Goal: Transaction & Acquisition: Book appointment/travel/reservation

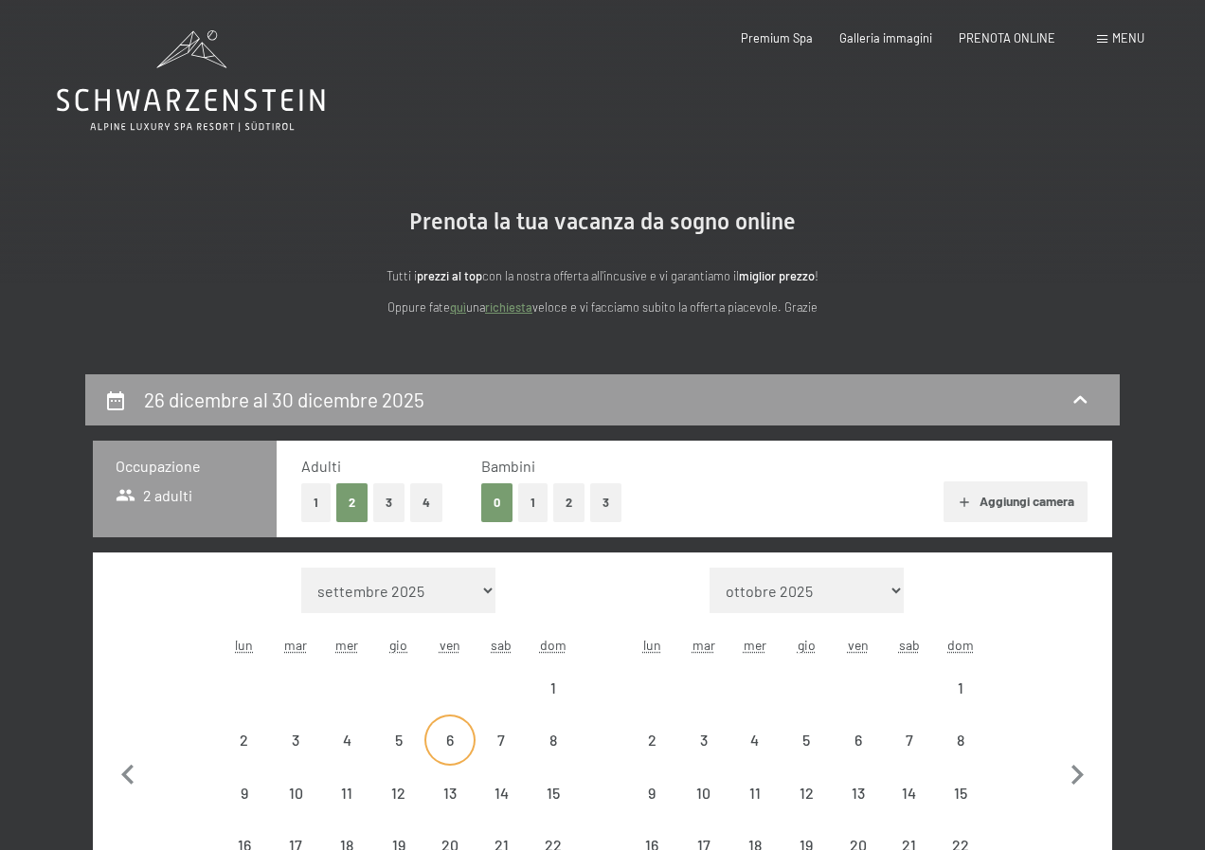
select select "[DATE]"
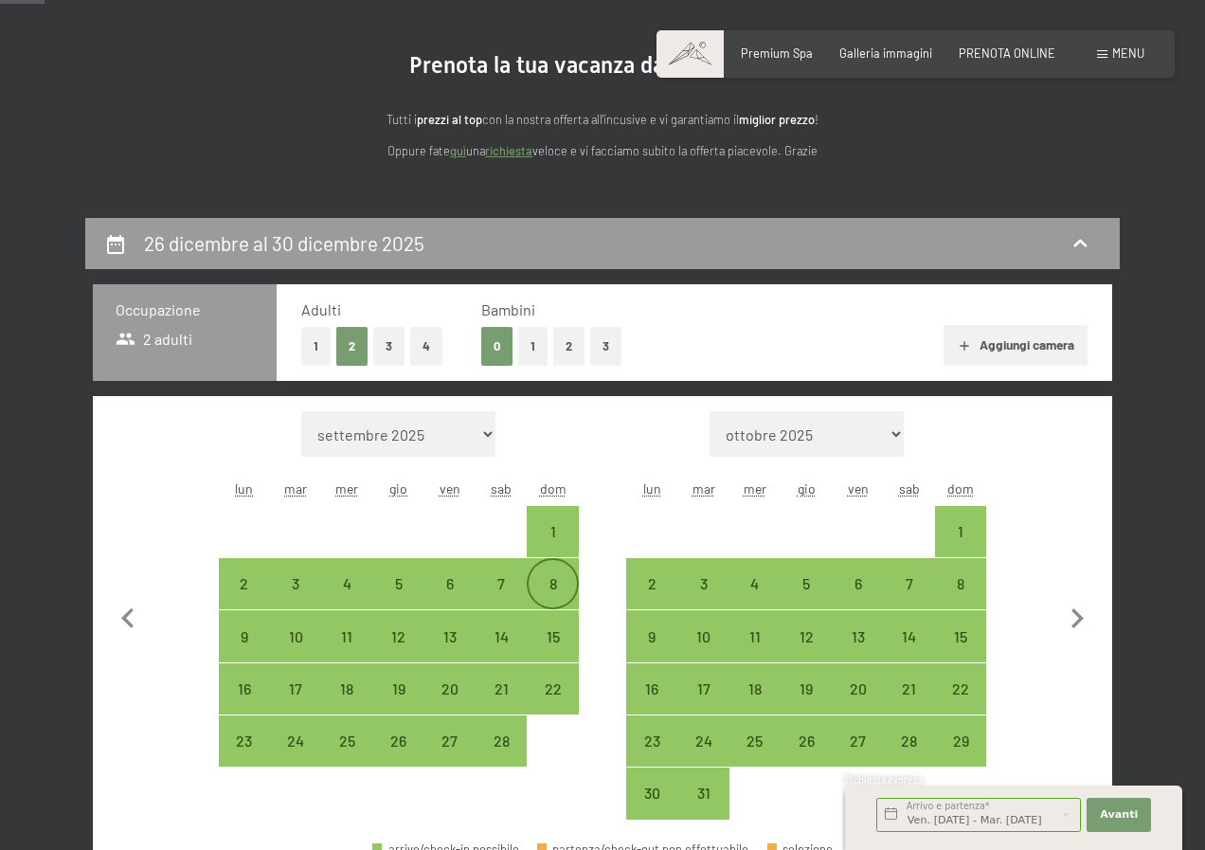
scroll to position [190, 0]
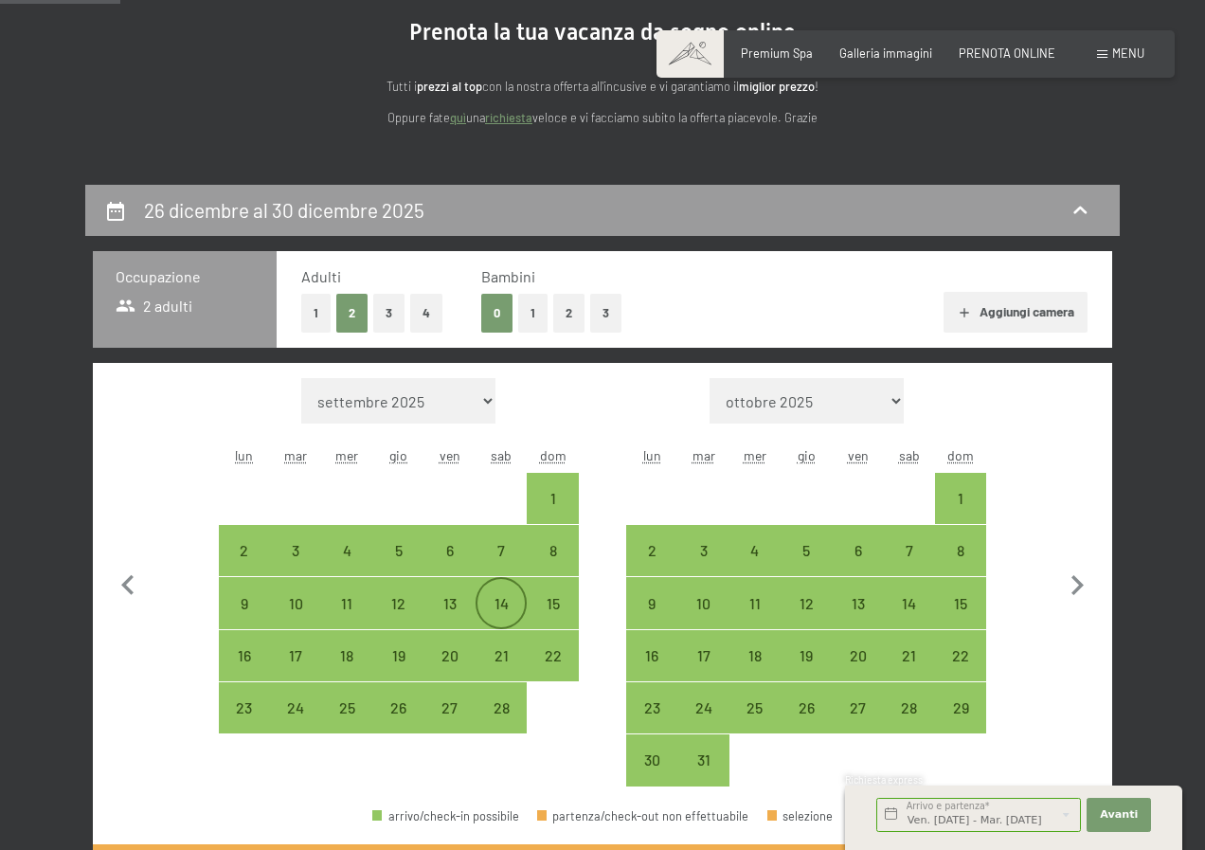
click at [505, 596] on div "14" at bounding box center [501, 619] width 47 height 47
select select "[DATE]"
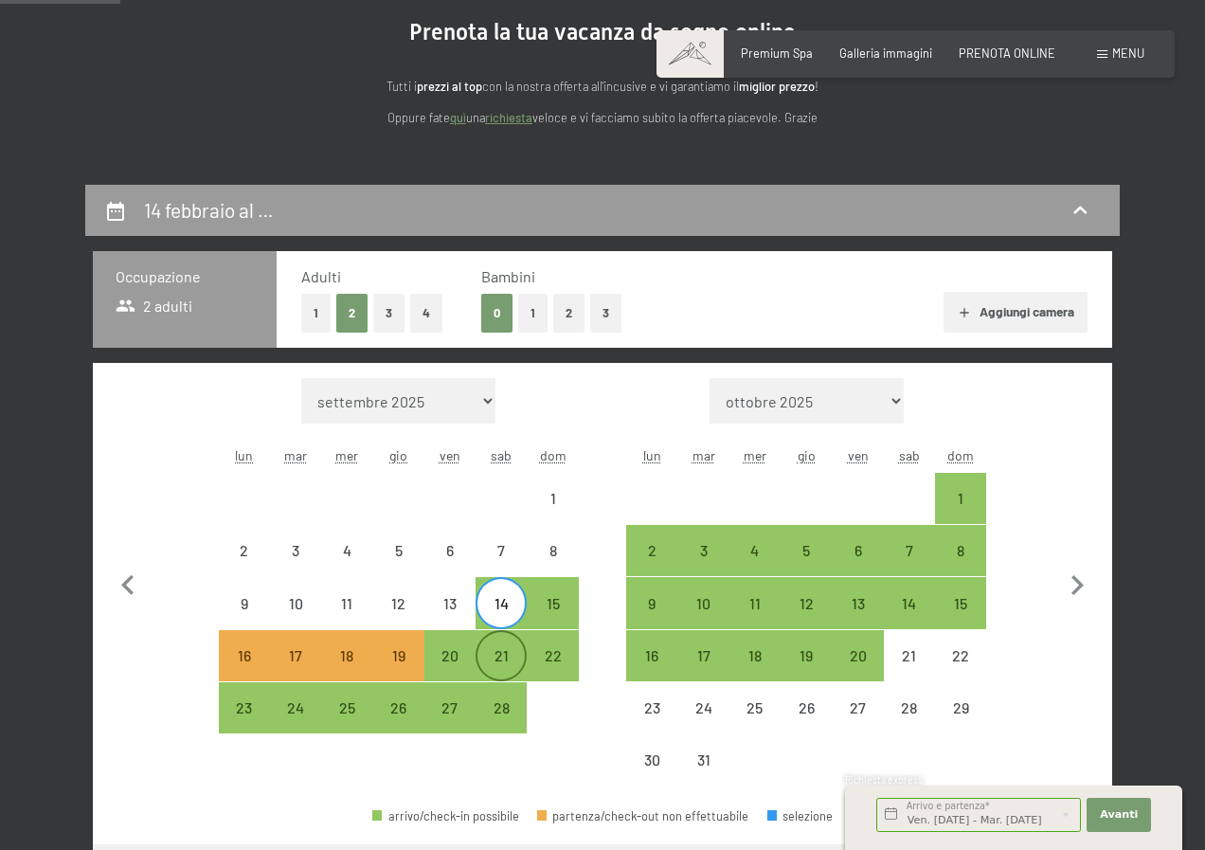
click at [489, 663] on div "21" at bounding box center [501, 671] width 47 height 47
select select "[DATE]"
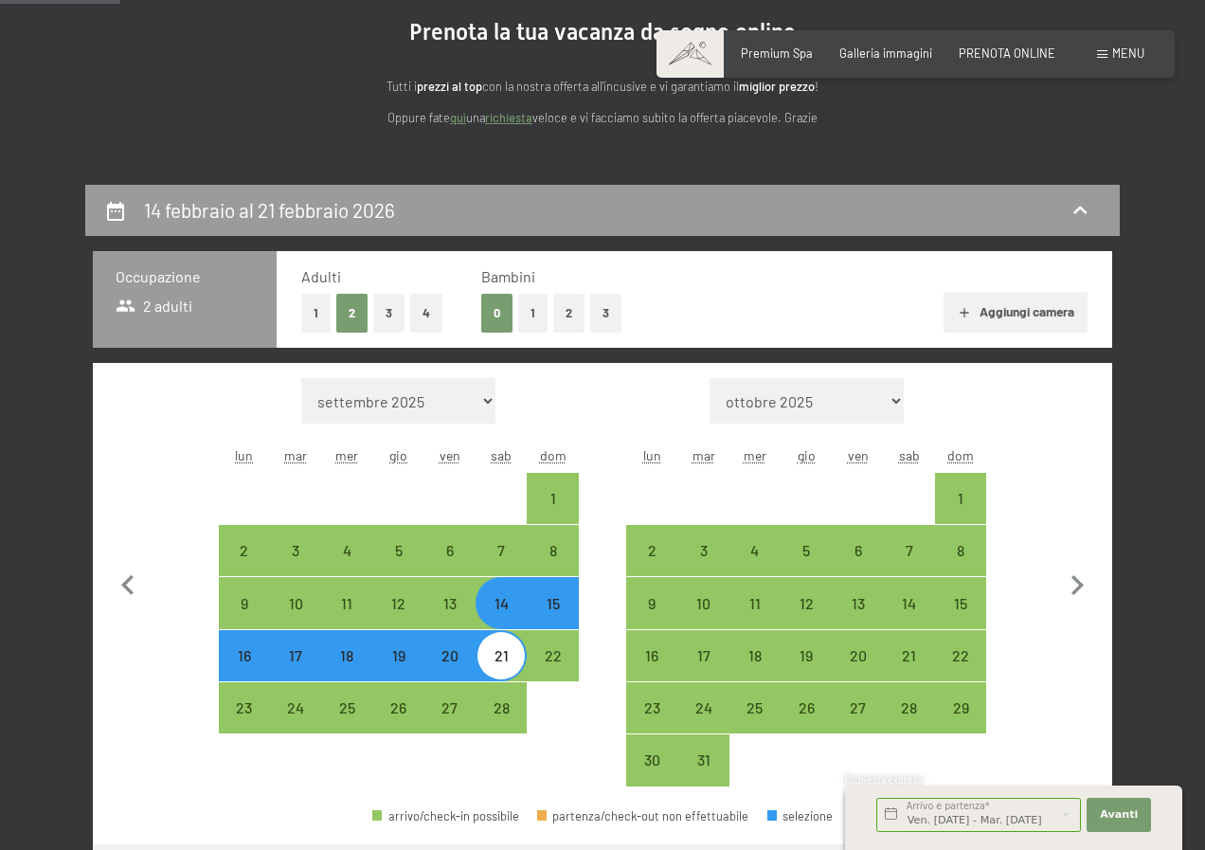
select select "[DATE]"
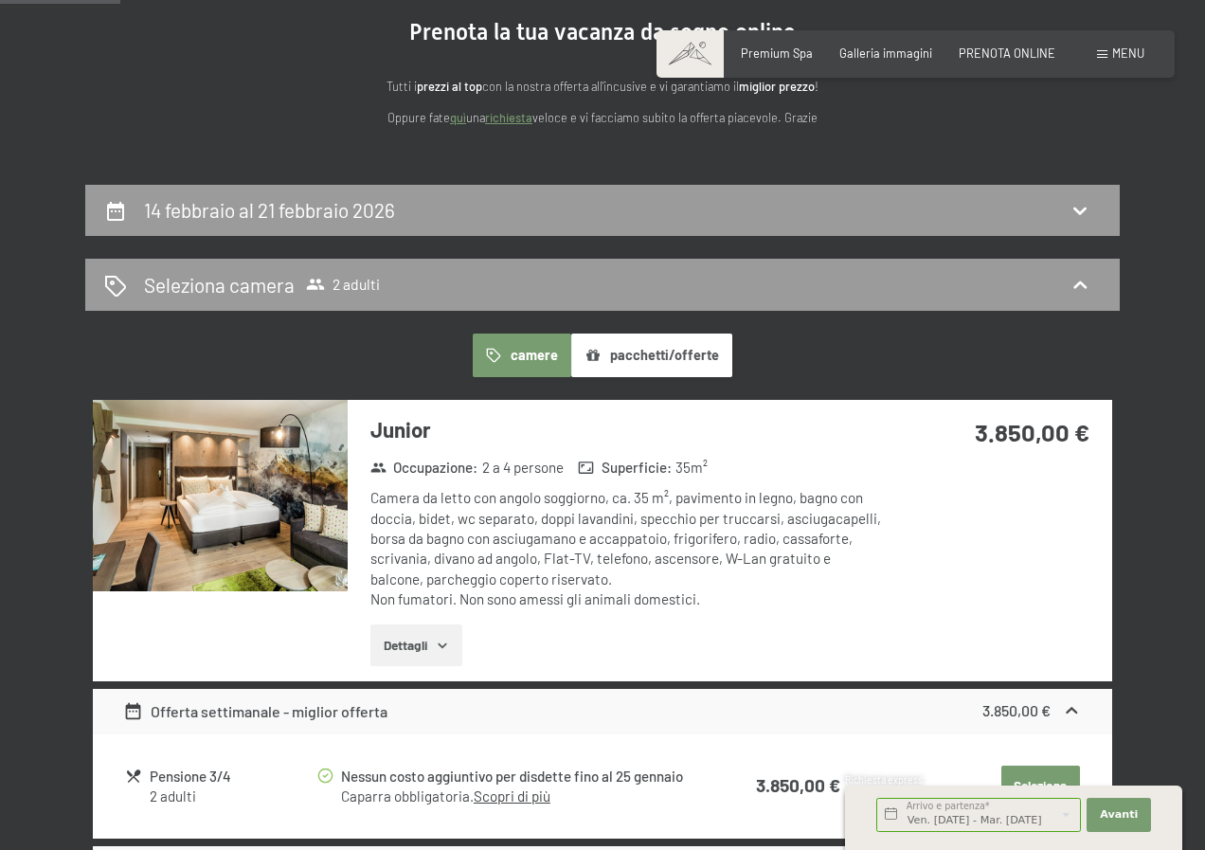
click at [566, 308] on button "2" at bounding box center [568, 313] width 31 height 39
select select "[DATE]"
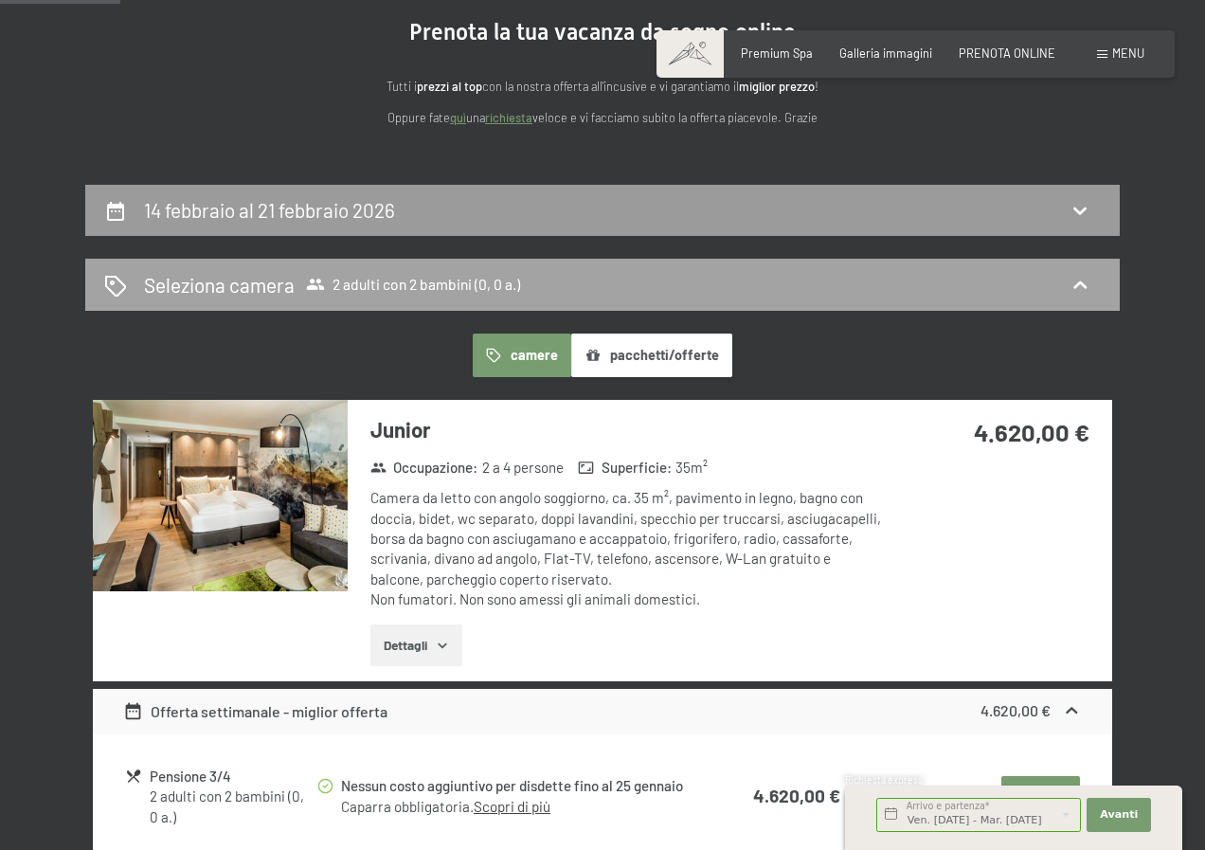
click at [551, 283] on div "Seleziona camera 2 adulti con 2 bambini (0, 0 a.)" at bounding box center [602, 284] width 997 height 27
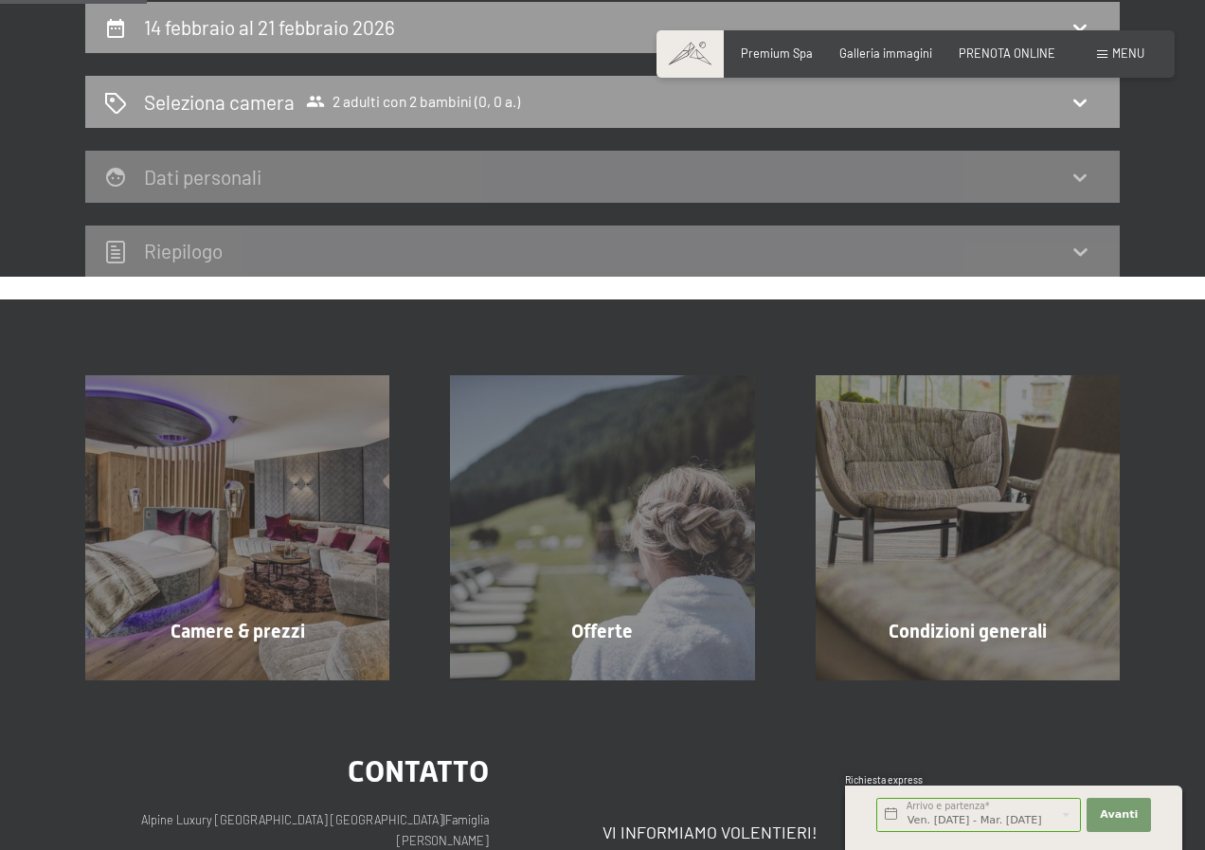
scroll to position [89, 0]
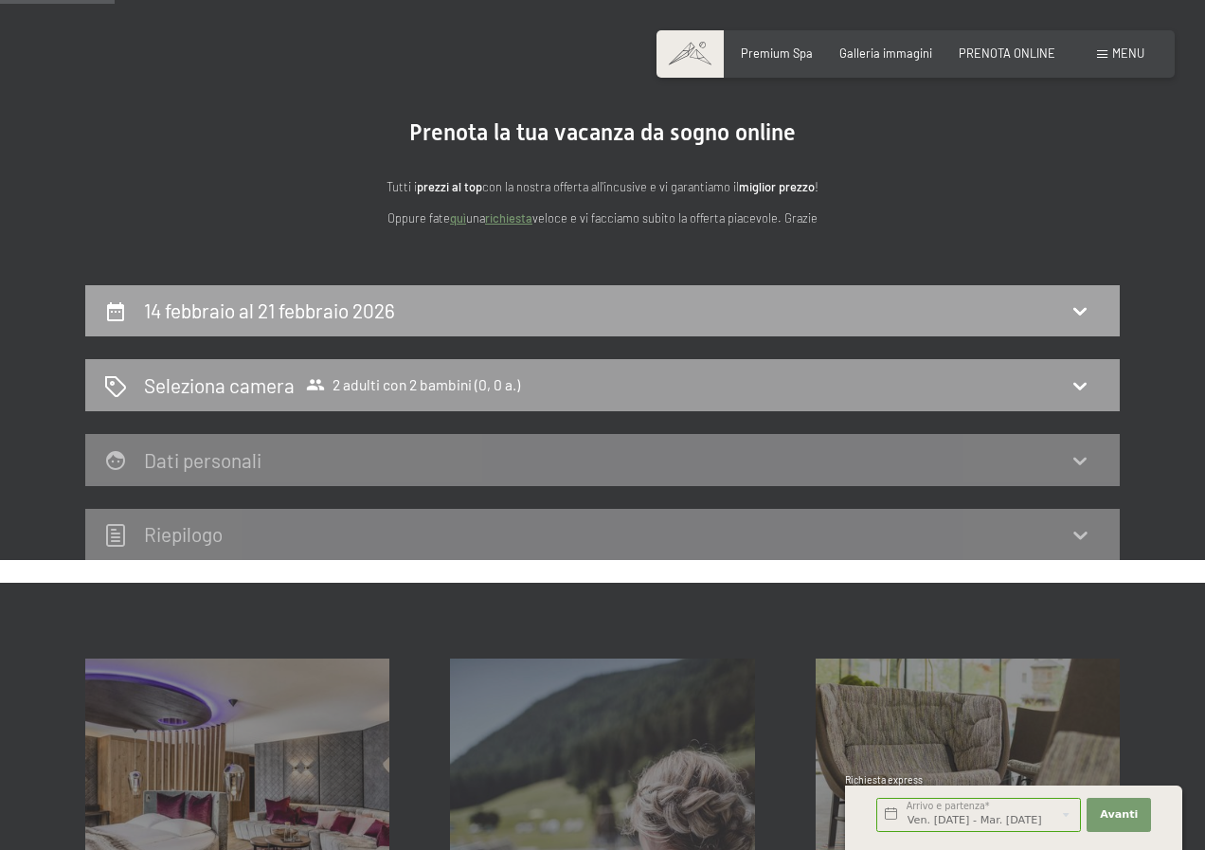
click at [1083, 303] on icon at bounding box center [1080, 310] width 23 height 23
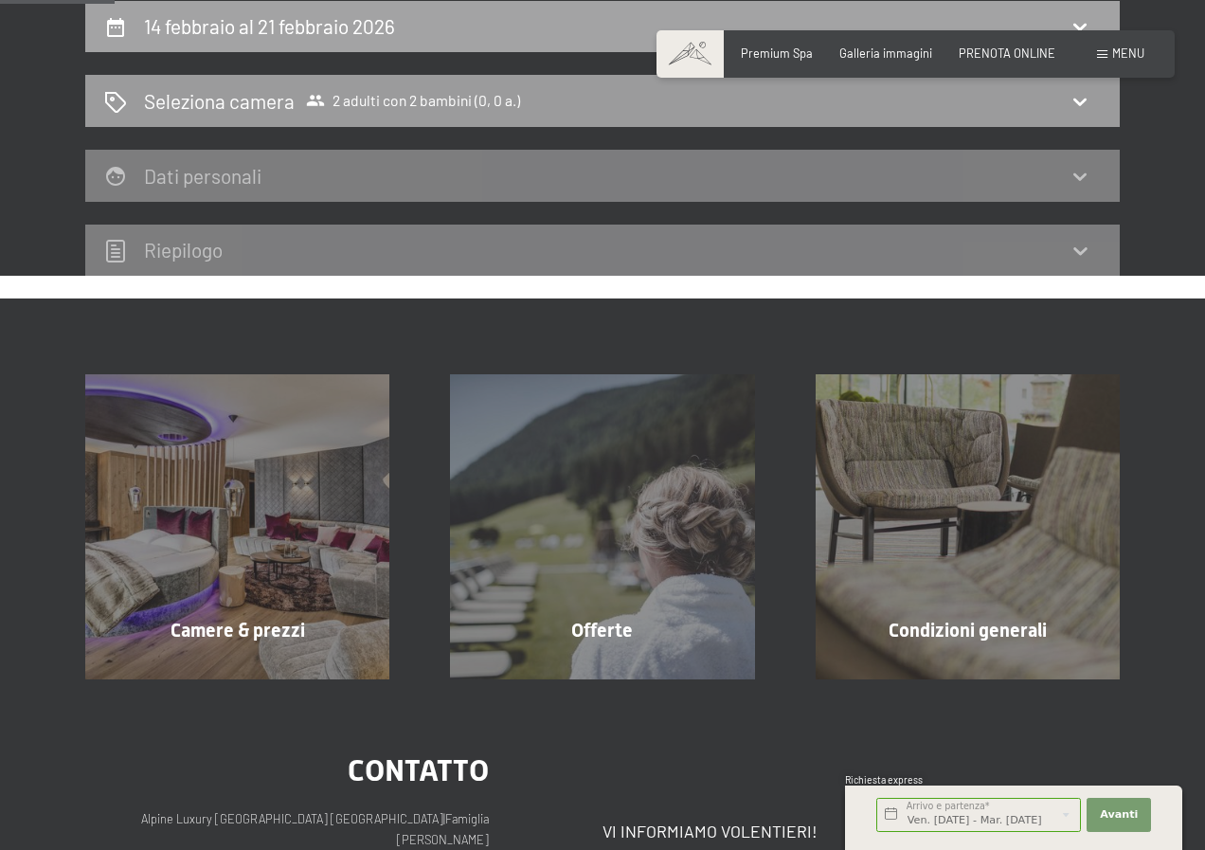
select select "[DATE]"
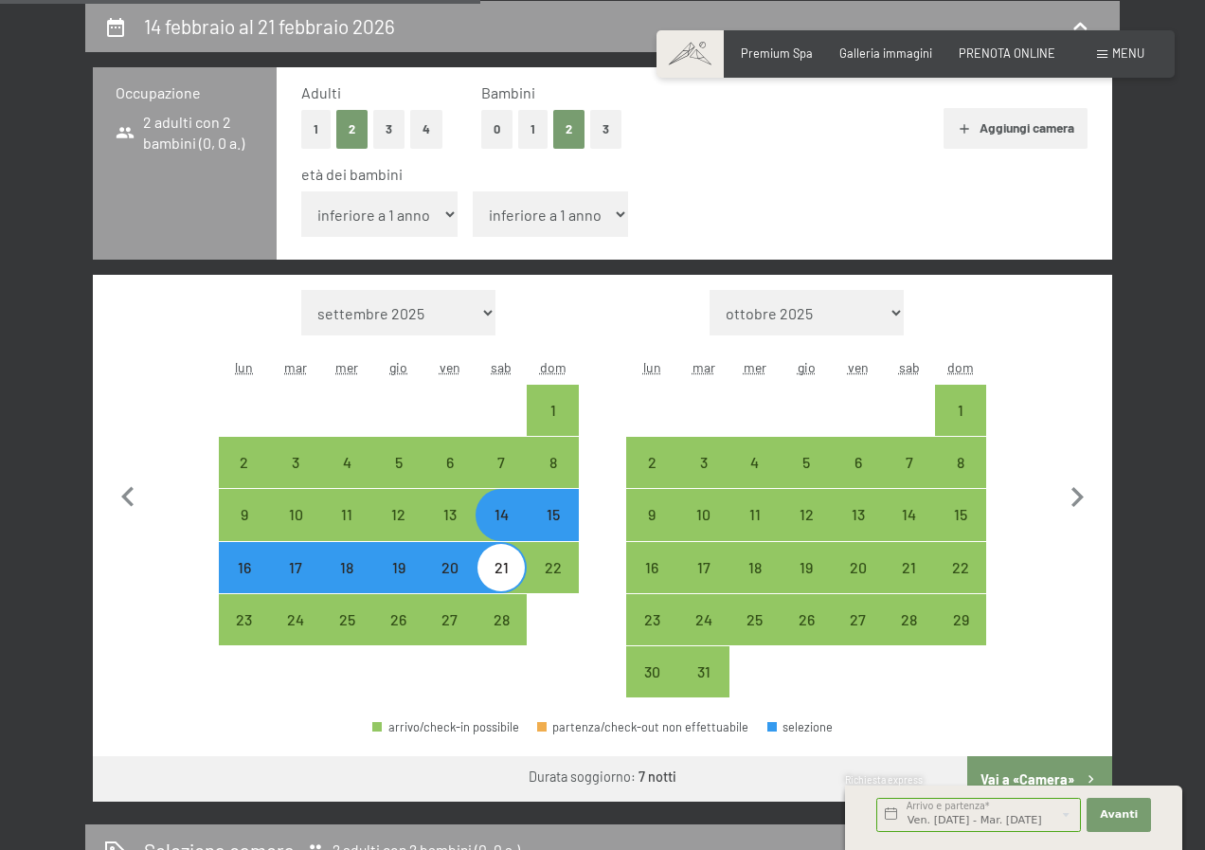
click at [380, 210] on select "inferiore a 1 anno 1 anno 2 anni 3 anni 4 anni 5 anni 6 anni 7 anni 8 anni 9 an…" at bounding box center [379, 213] width 156 height 45
select select "13"
click at [301, 191] on select "inferiore a 1 anno 1 anno 2 anni 3 anni 4 anni 5 anni 6 anni 7 anni 8 anni 9 an…" at bounding box center [379, 213] width 156 height 45
select select "[DATE]"
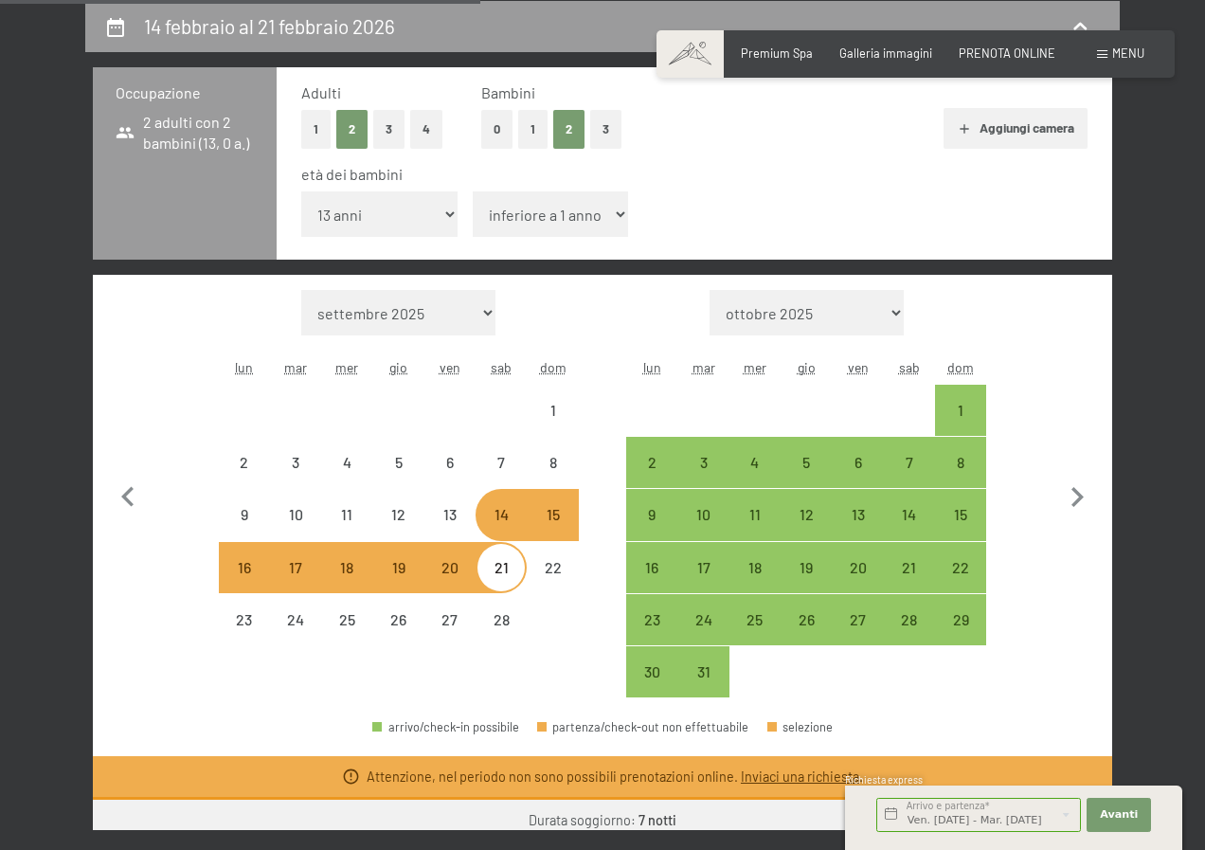
click at [532, 221] on select "inferiore a 1 anno 1 anno 2 anni 3 anni 4 anni 5 anni 6 anni 7 anni 8 anni 9 an…" at bounding box center [551, 213] width 156 height 45
select select "[DATE]"
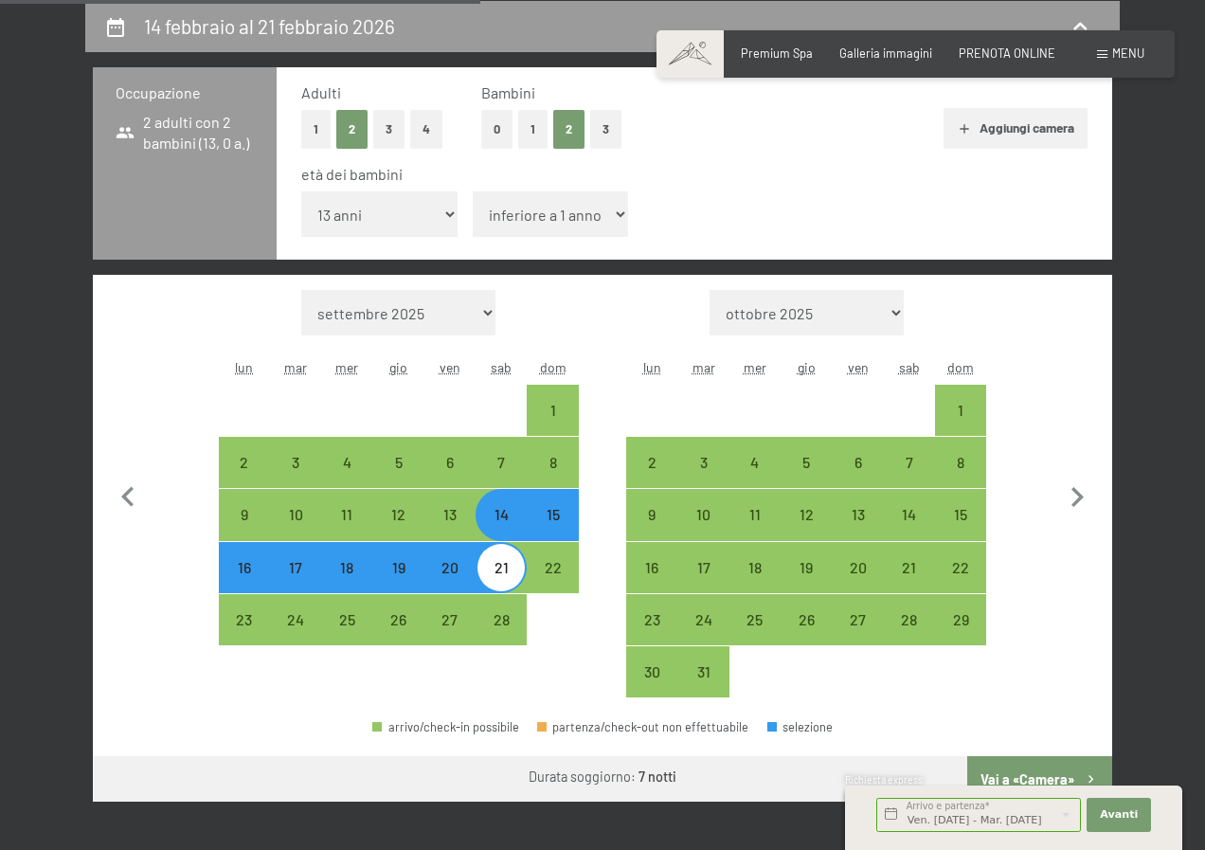
select select "10"
click at [473, 191] on select "inferiore a 1 anno 1 anno 2 anni 3 anni 4 anni 5 anni 6 anni 7 anni 8 anni 9 an…" at bounding box center [551, 213] width 156 height 45
select select "[DATE]"
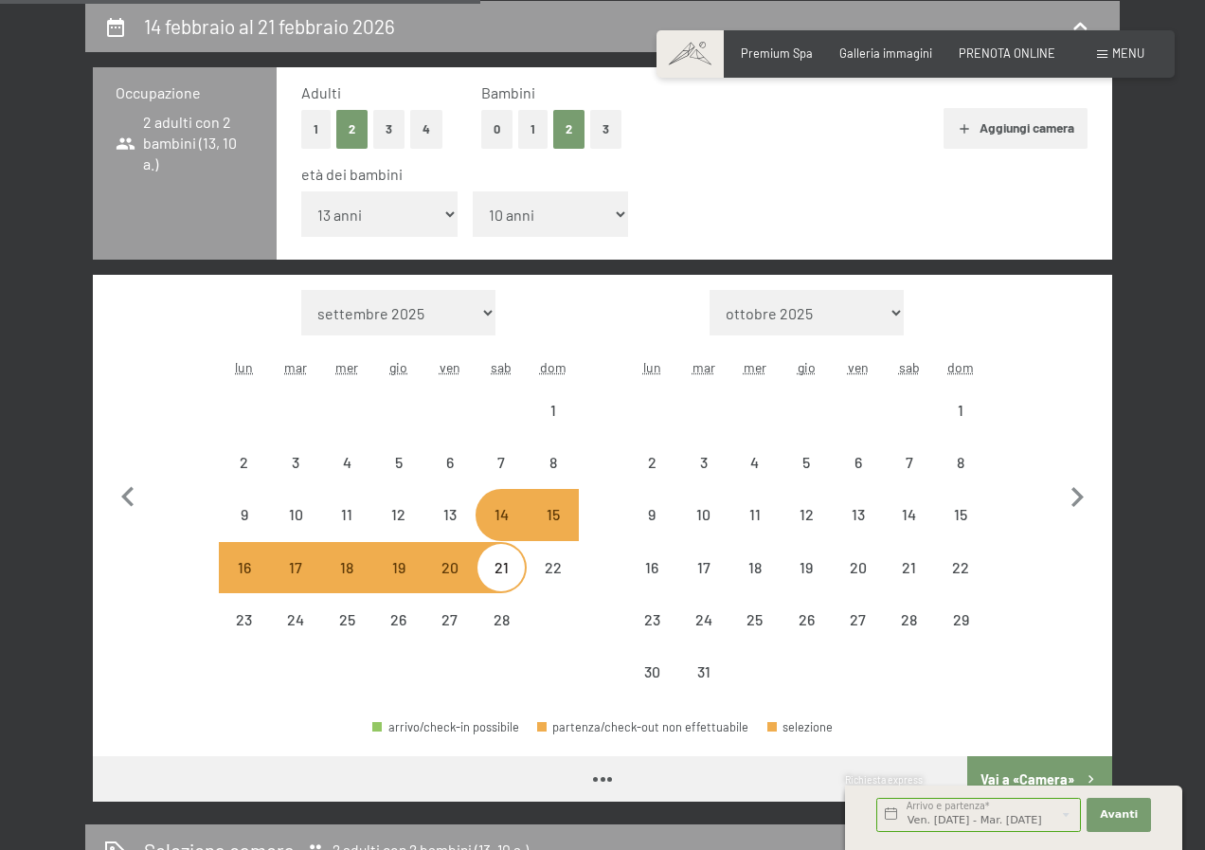
select select "[DATE]"
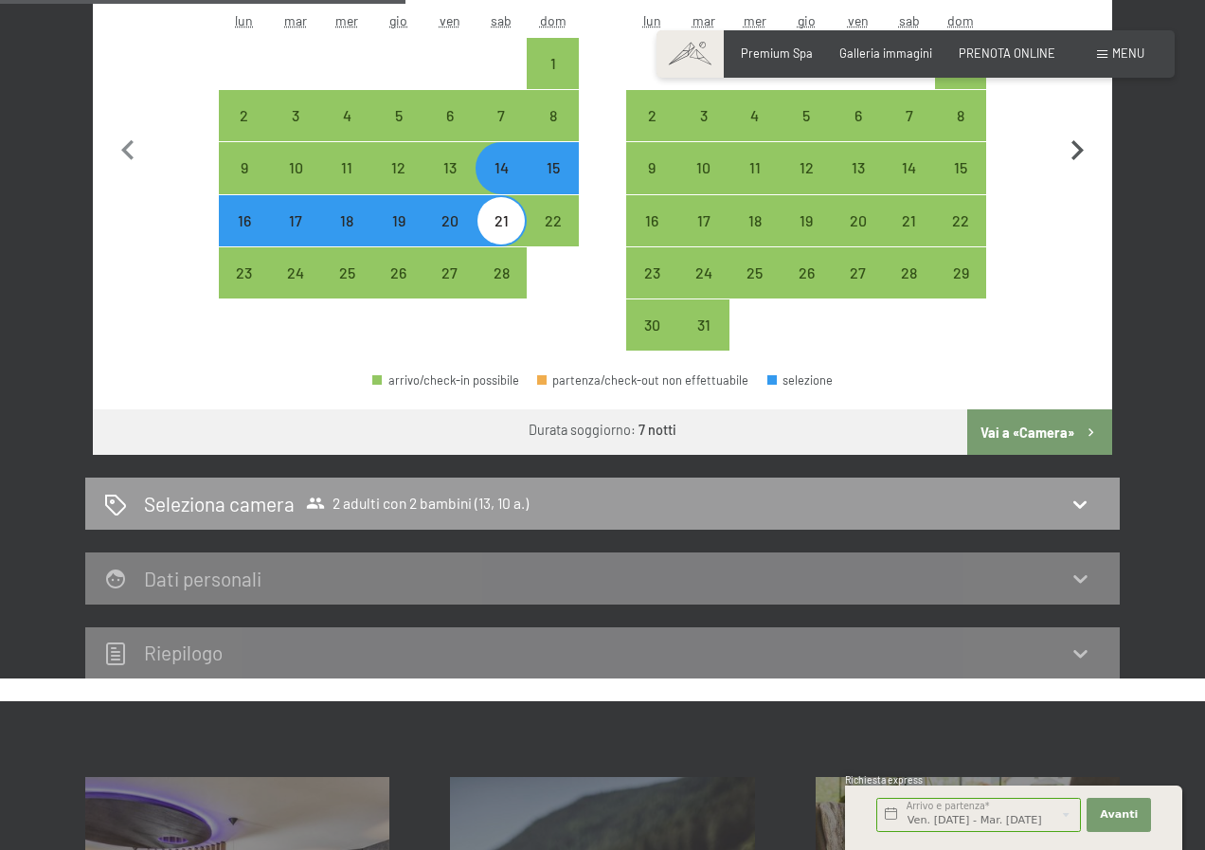
scroll to position [752, 0]
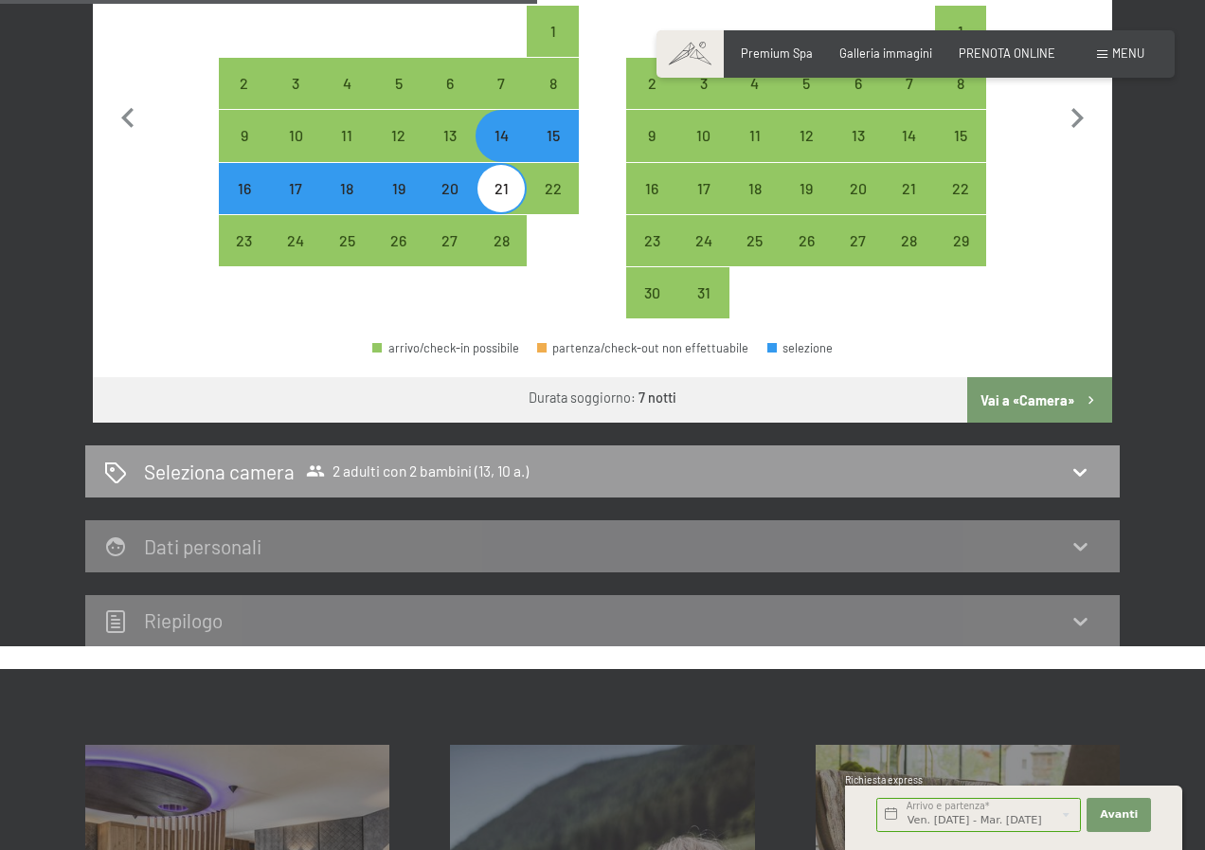
click at [1052, 399] on button "Vai a «Camera»" at bounding box center [1039, 399] width 145 height 45
select select "[DATE]"
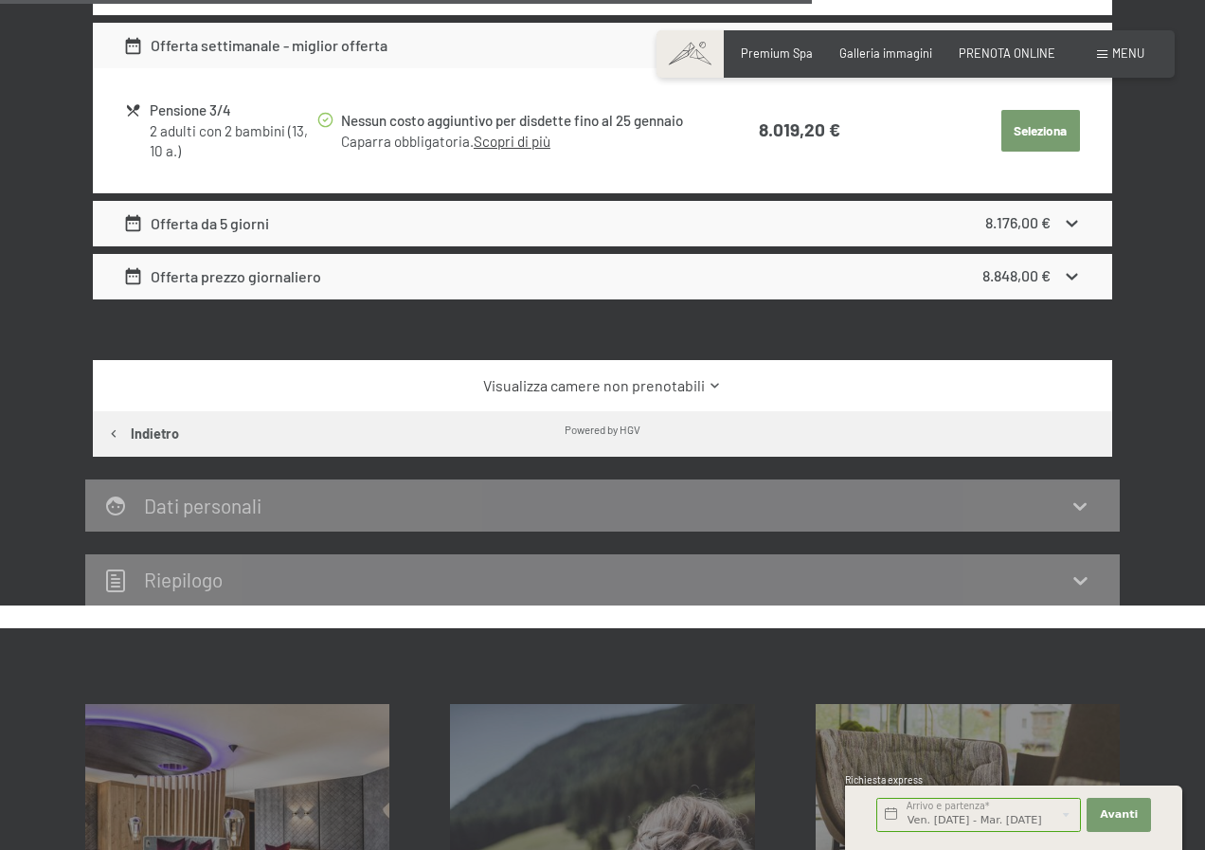
scroll to position [2458, 0]
